Goal: Task Accomplishment & Management: Manage account settings

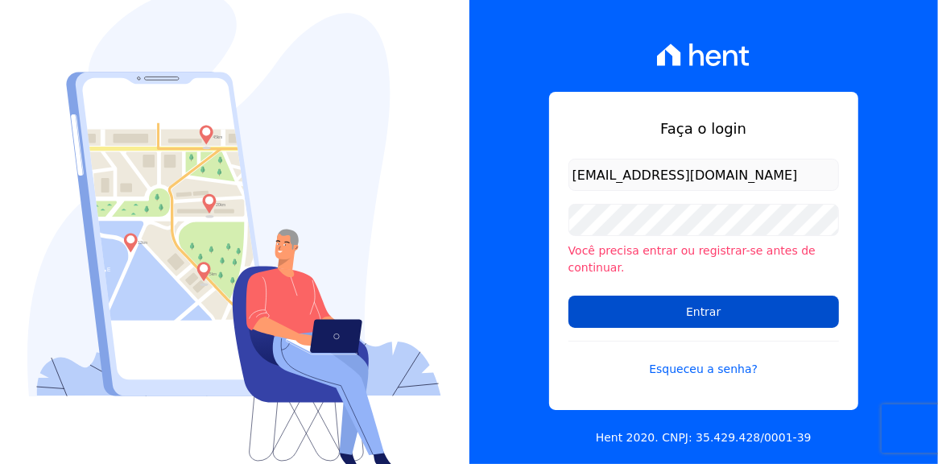
type input "[EMAIL_ADDRESS][DOMAIN_NAME]"
click at [726, 308] on input "Entrar" at bounding box center [704, 312] width 271 height 32
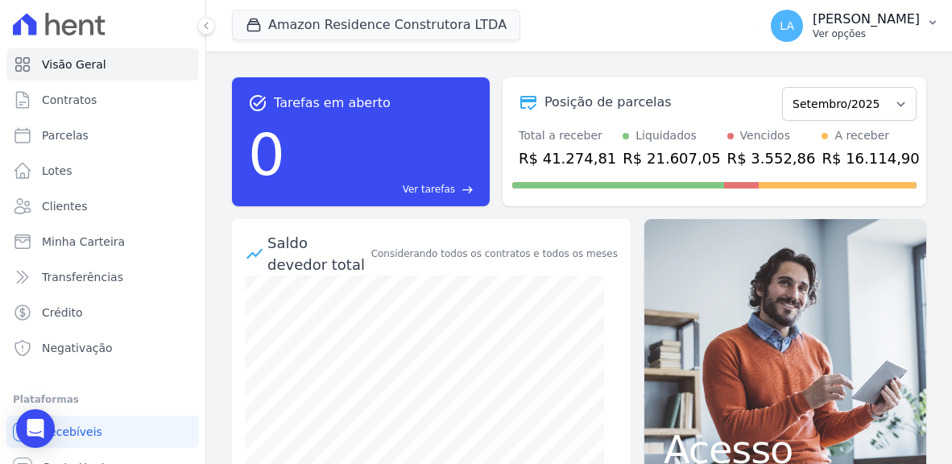
click at [933, 20] on icon "button" at bounding box center [932, 22] width 13 height 13
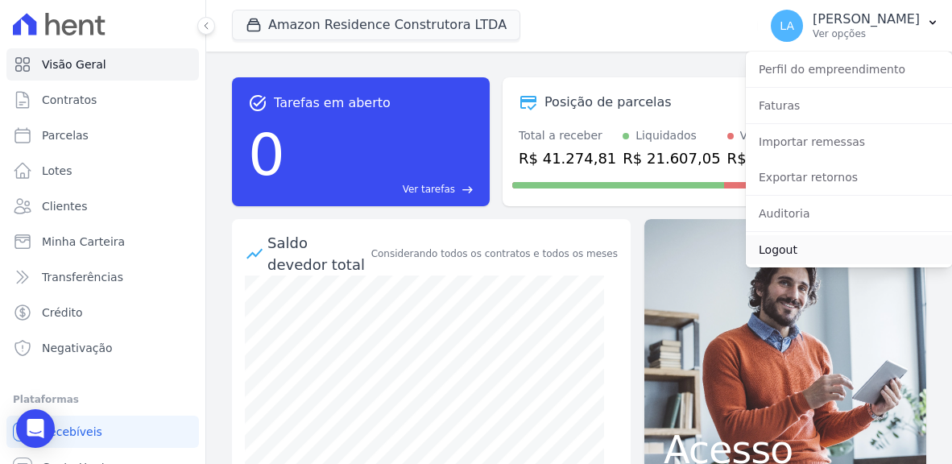
click at [777, 249] on link "Logout" at bounding box center [849, 249] width 206 height 29
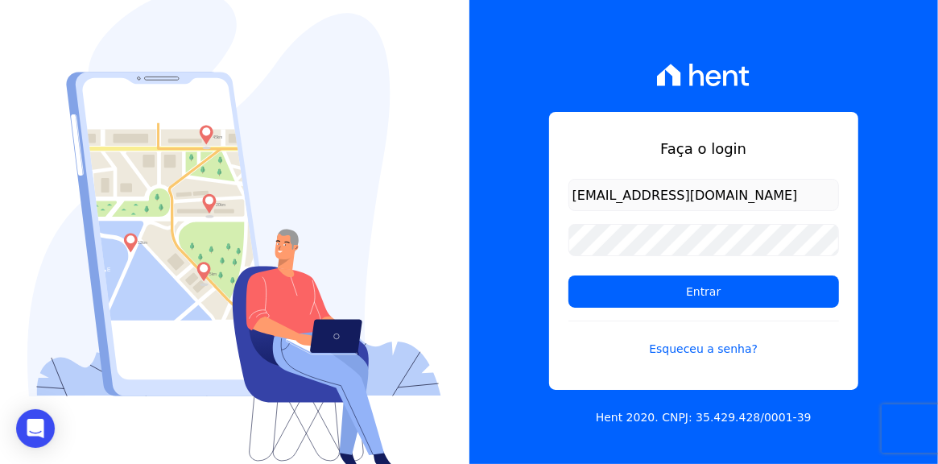
type input "[EMAIL_ADDRESS][DOMAIN_NAME]"
